Goal: Task Accomplishment & Management: Complete application form

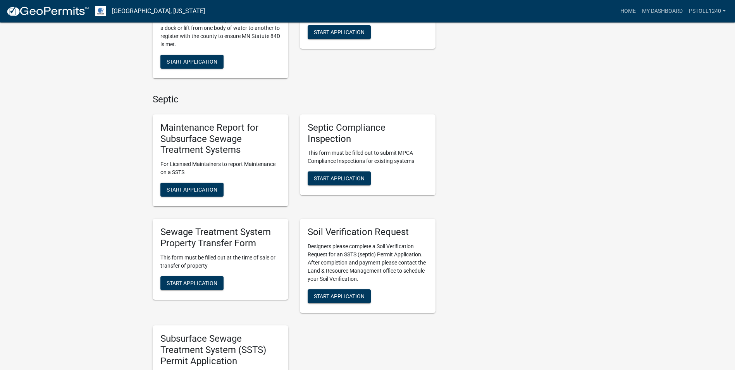
scroll to position [395, 0]
click at [332, 175] on span "Start Application" at bounding box center [339, 178] width 51 height 6
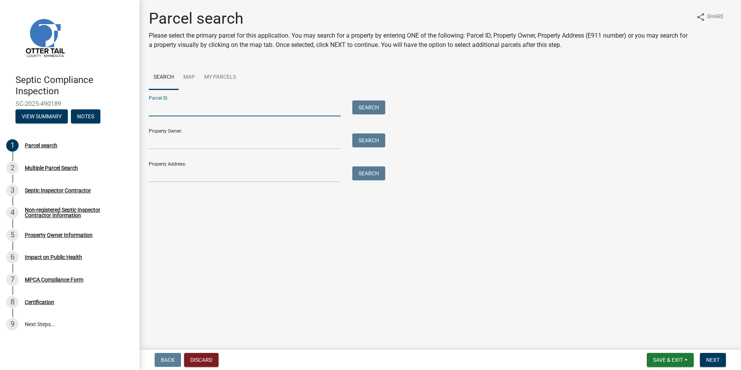
click at [166, 110] on input "Parcel ID:" at bounding box center [245, 108] width 192 height 16
type input "32000990466001"
click at [363, 109] on button "Search" at bounding box center [368, 107] width 33 height 14
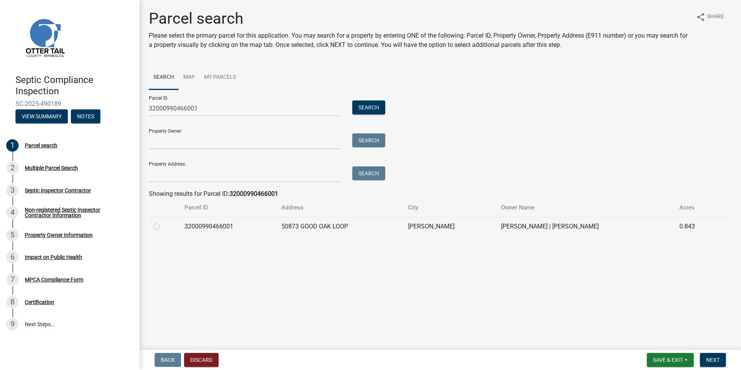
click at [163, 222] on label at bounding box center [163, 222] width 0 height 0
click at [163, 226] on input "radio" at bounding box center [165, 224] width 5 height 5
radio input "true"
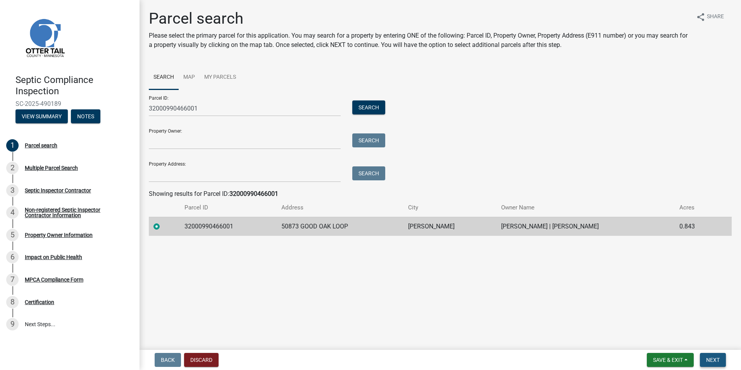
click at [714, 359] on span "Next" at bounding box center [713, 360] width 14 height 6
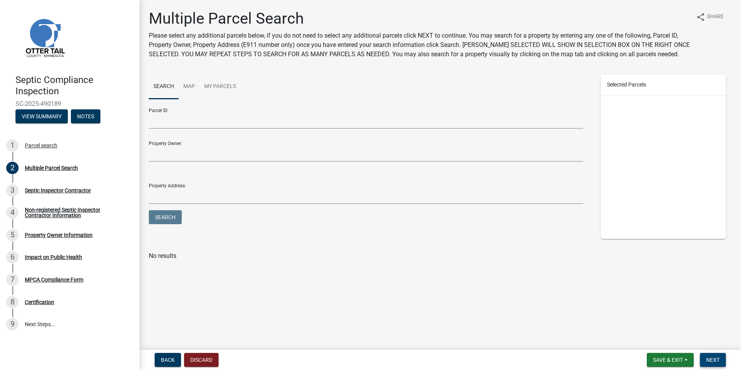
click at [714, 359] on span "Next" at bounding box center [713, 360] width 14 height 6
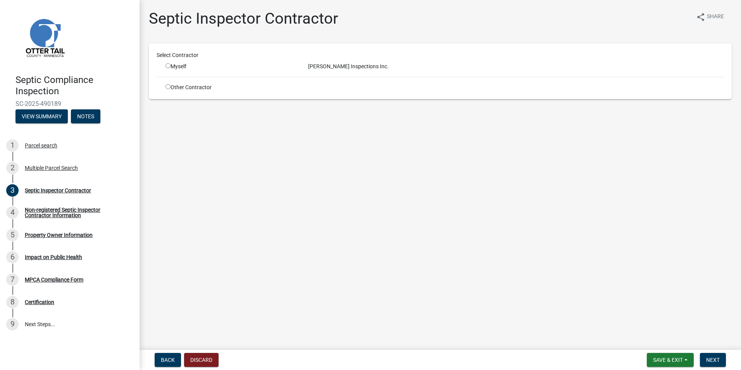
click at [169, 65] on input "radio" at bounding box center [167, 65] width 5 height 5
radio input "true"
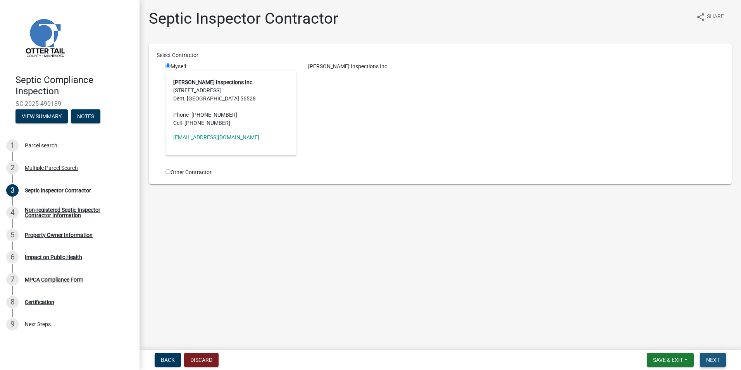
click at [721, 359] on button "Next" at bounding box center [713, 360] width 26 height 14
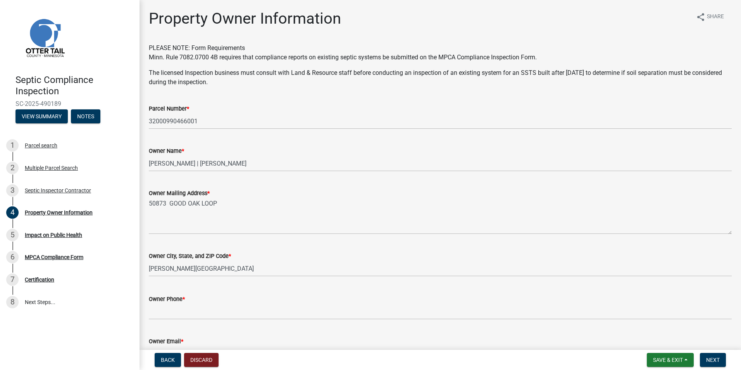
scroll to position [147, 0]
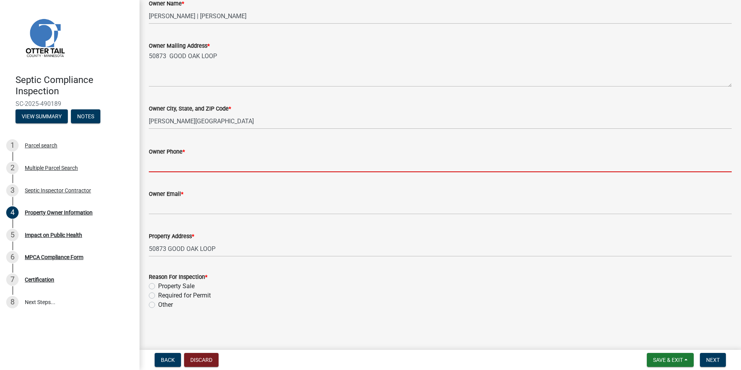
click at [155, 165] on input "Owner Phone *" at bounding box center [440, 164] width 583 height 16
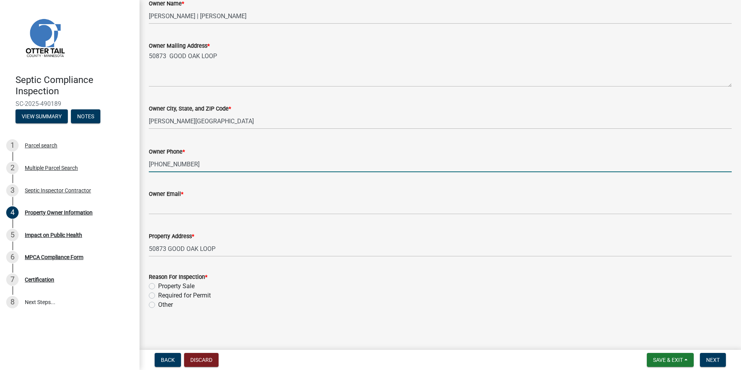
type input "[PHONE_NUMBER]"
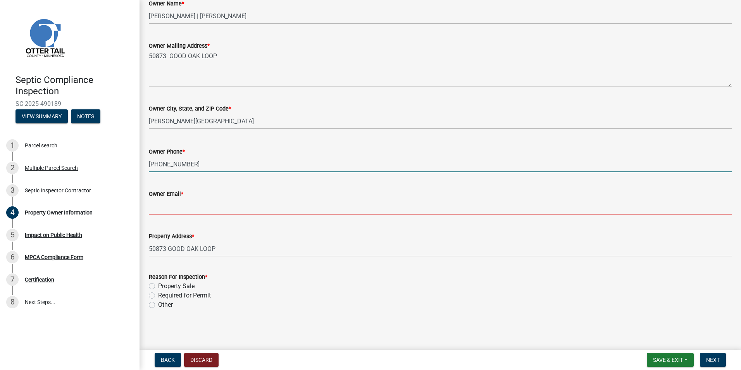
click at [155, 208] on input "Owner Email *" at bounding box center [440, 206] width 583 height 16
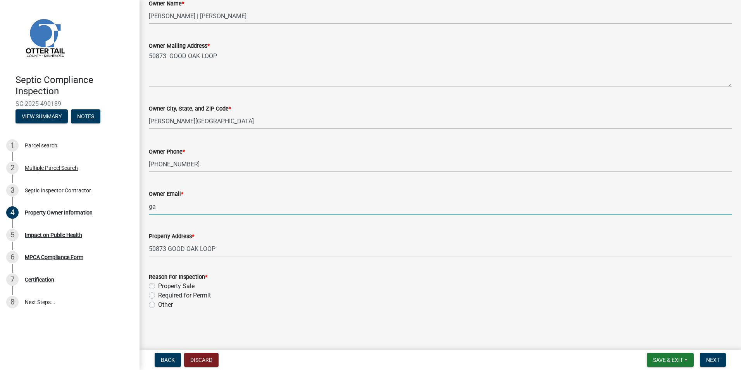
type input "g"
type input "[EMAIL_ADDRESS][DOMAIN_NAME]"
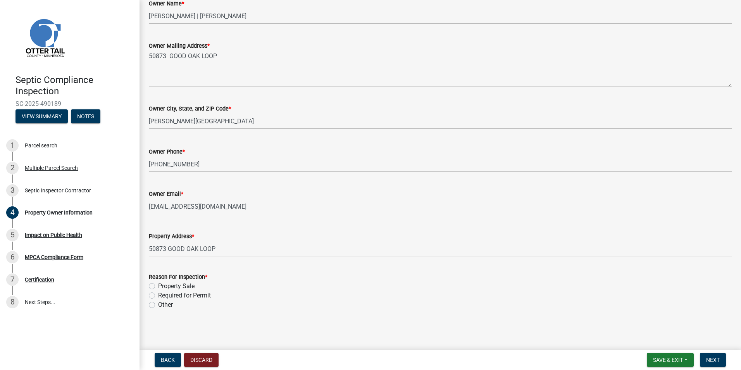
click at [158, 294] on label "Required for Permit" at bounding box center [184, 295] width 53 height 9
click at [158, 294] on input "Required for Permit" at bounding box center [160, 293] width 5 height 5
radio input "true"
click at [710, 359] on span "Next" at bounding box center [713, 360] width 14 height 6
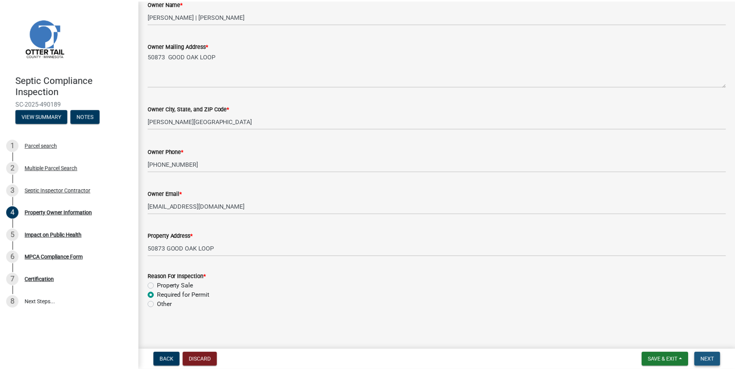
scroll to position [0, 0]
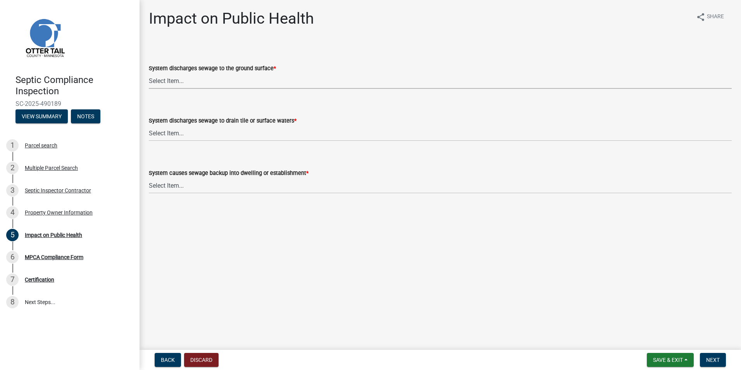
click at [167, 80] on select "Select Item... Yes No" at bounding box center [440, 81] width 583 height 16
click at [149, 73] on select "Select Item... Yes No" at bounding box center [440, 81] width 583 height 16
select select "9c5ef684-d0d4-4879-ab12-905ddbd81a72"
click at [167, 134] on select "Select Item... Yes No" at bounding box center [440, 133] width 583 height 16
click at [149, 125] on select "Select Item... Yes No" at bounding box center [440, 133] width 583 height 16
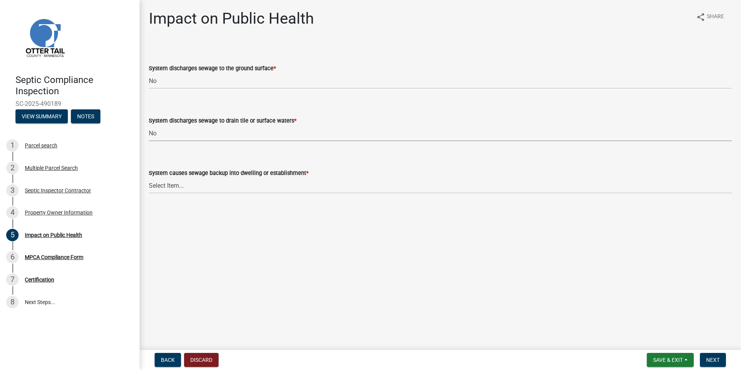
select select "7d491a2b-e9f0-4952-b474-53ca749b22af"
click at [167, 183] on select "Select Item... Yes No" at bounding box center [440, 185] width 583 height 16
click at [149, 177] on select "Select Item... Yes No" at bounding box center [440, 185] width 583 height 16
select select "6e07b46b-a403-4f3e-b4fc-218acc732c01"
click at [711, 357] on span "Next" at bounding box center [713, 360] width 14 height 6
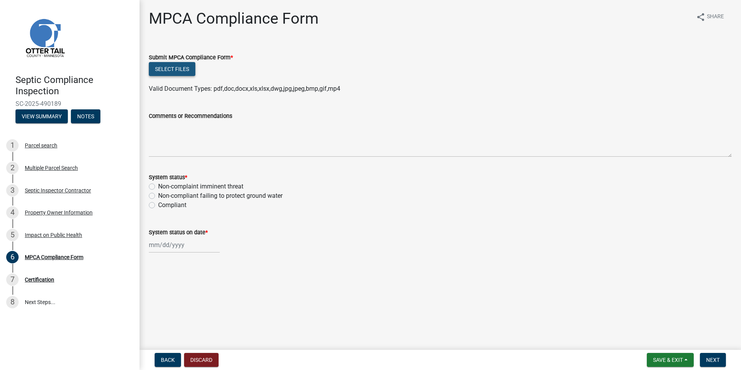
click at [184, 68] on button "Select files" at bounding box center [172, 69] width 47 height 14
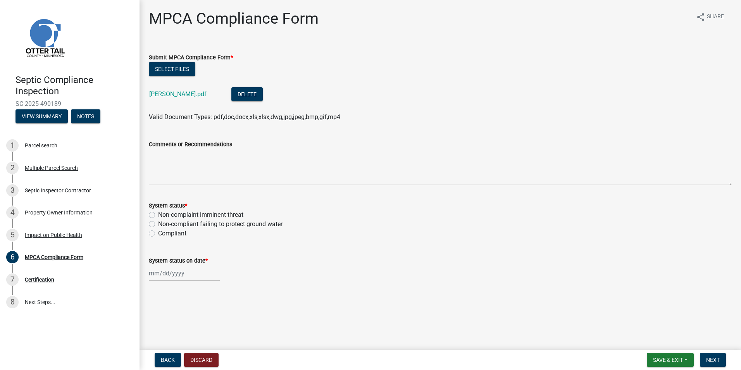
click at [151, 221] on div "System status * Non-complaint imminent threat Non-compliant failing to protect …" at bounding box center [440, 219] width 583 height 37
click at [158, 234] on label "Compliant" at bounding box center [172, 233] width 28 height 9
click at [158, 234] on input "Compliant" at bounding box center [160, 231] width 5 height 5
radio input "true"
select select "10"
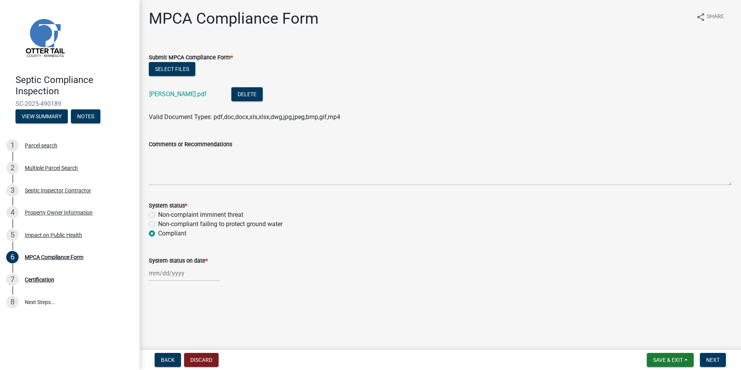
select select "2025"
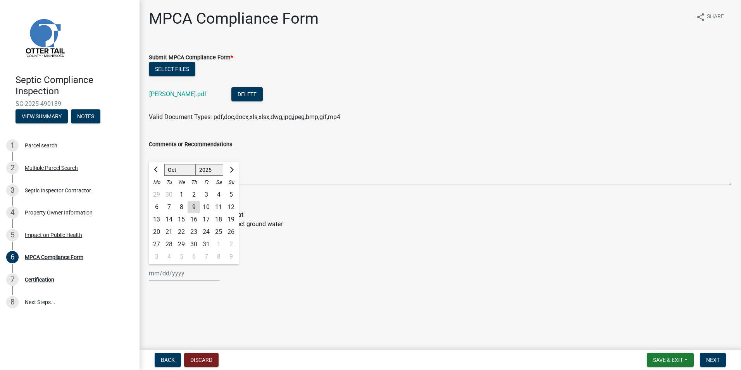
click at [170, 274] on input "System status on date *" at bounding box center [184, 273] width 71 height 16
click at [183, 209] on div "8" at bounding box center [181, 207] width 12 height 12
type input "[DATE]"
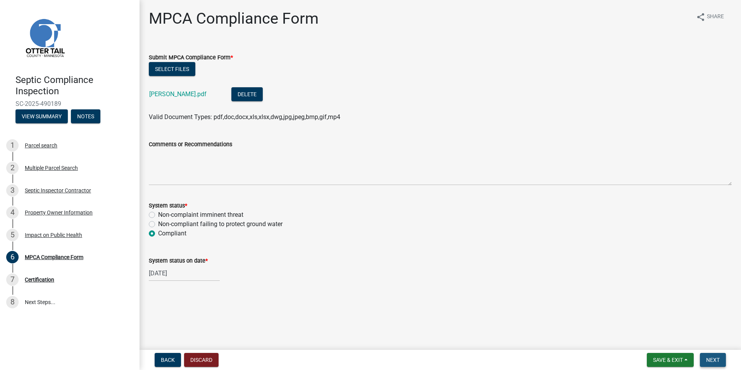
click at [711, 360] on span "Next" at bounding box center [713, 360] width 14 height 6
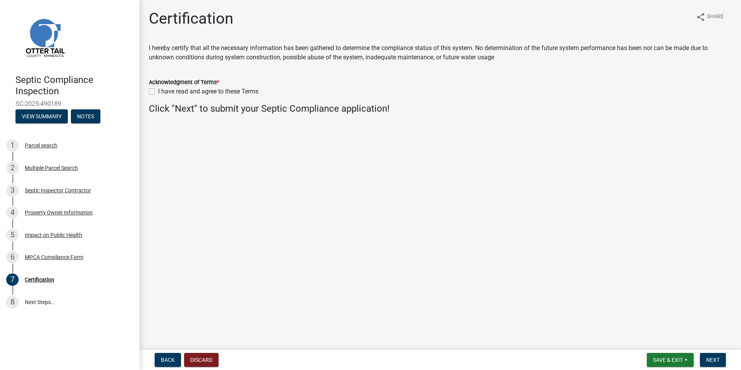
click at [158, 91] on label "I have read and agree to these Terms" at bounding box center [208, 91] width 100 height 9
click at [158, 91] on input "I have read and agree to these Terms" at bounding box center [160, 89] width 5 height 5
checkbox input "true"
click at [716, 360] on span "Next" at bounding box center [713, 360] width 14 height 6
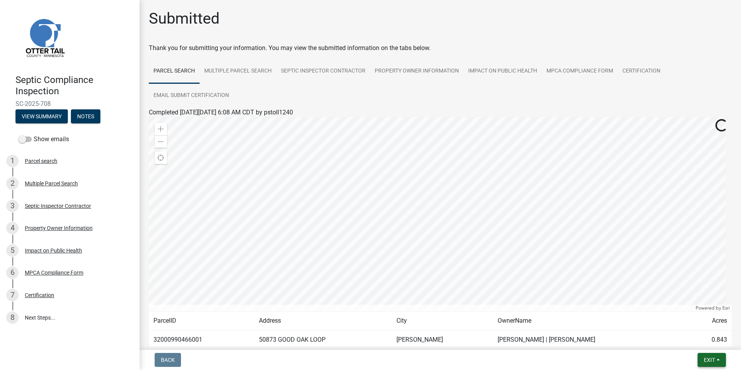
click at [716, 360] on button "Exit" at bounding box center [712, 360] width 28 height 14
click at [696, 341] on button "Save & Exit" at bounding box center [695, 339] width 62 height 19
